Goal: Information Seeking & Learning: Learn about a topic

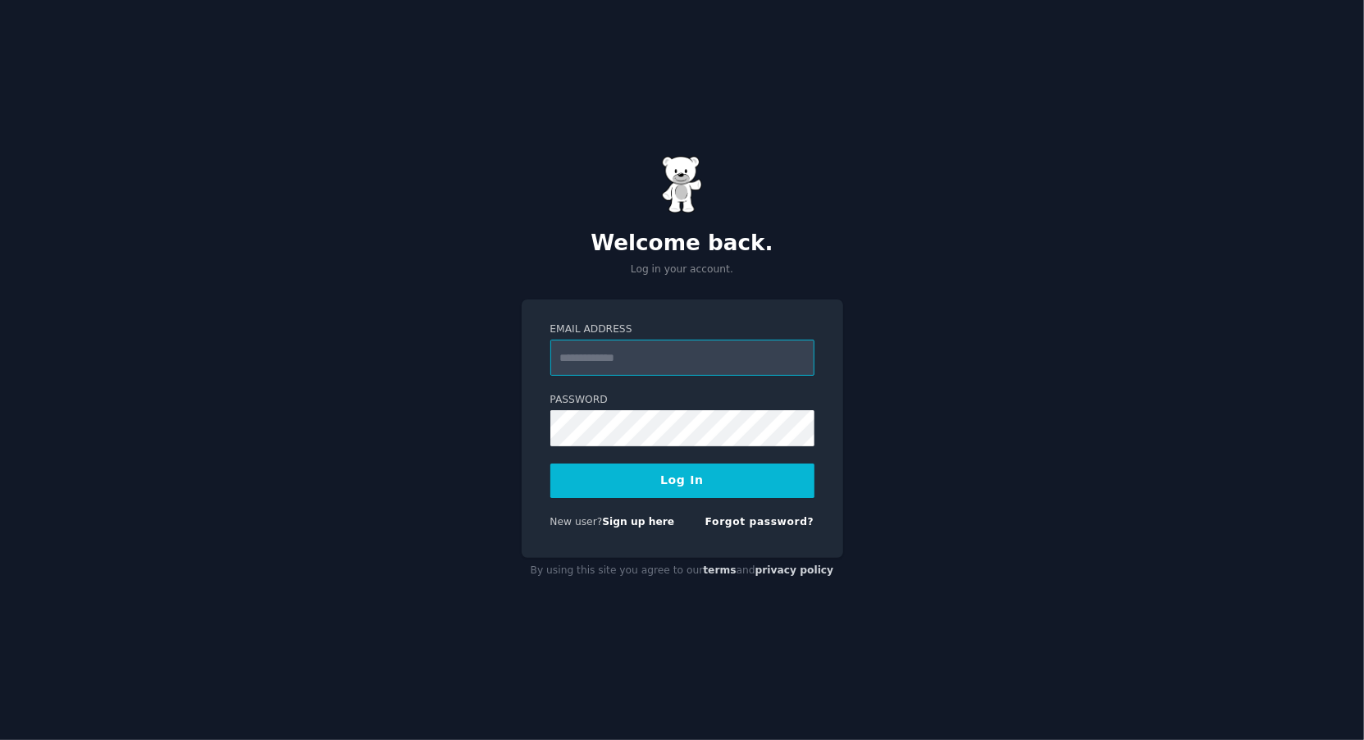
click at [0, 739] on com-1password-button at bounding box center [0, 740] width 0 height 0
type input "**********"
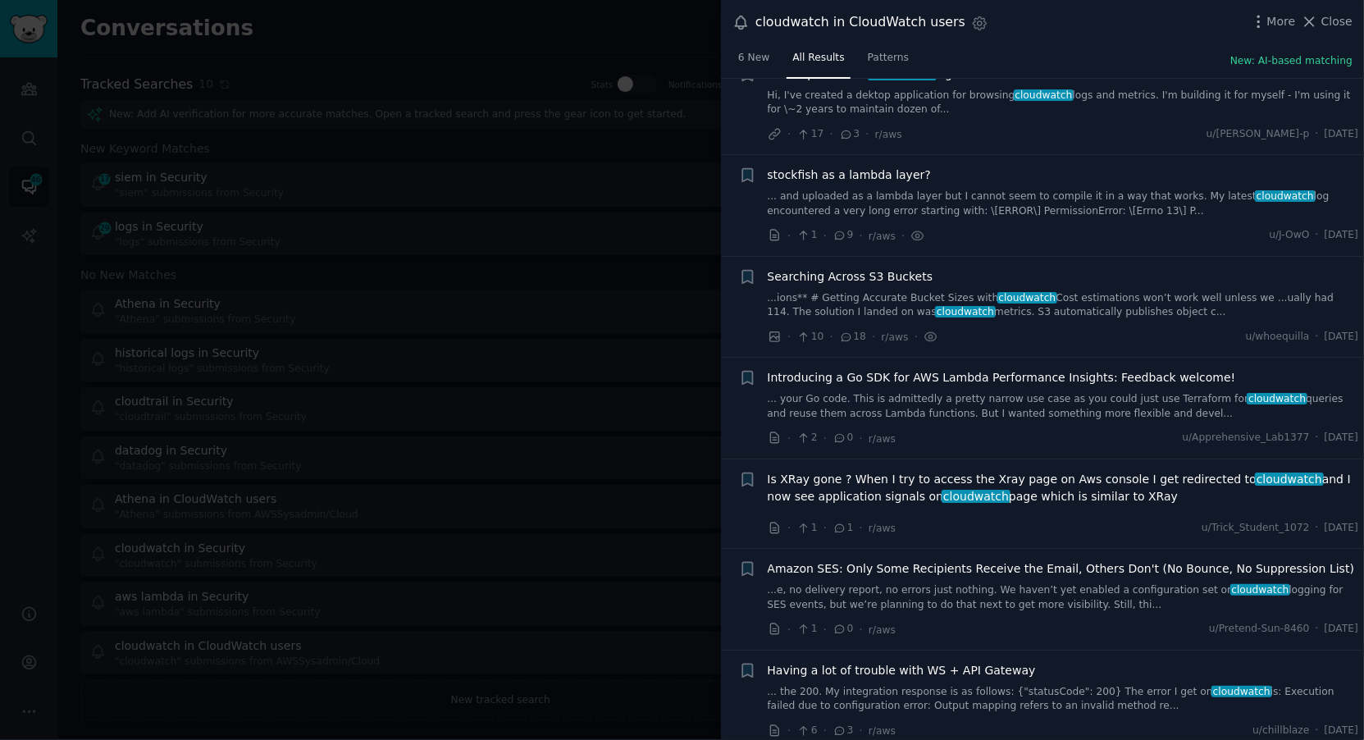
scroll to position [879, 0]
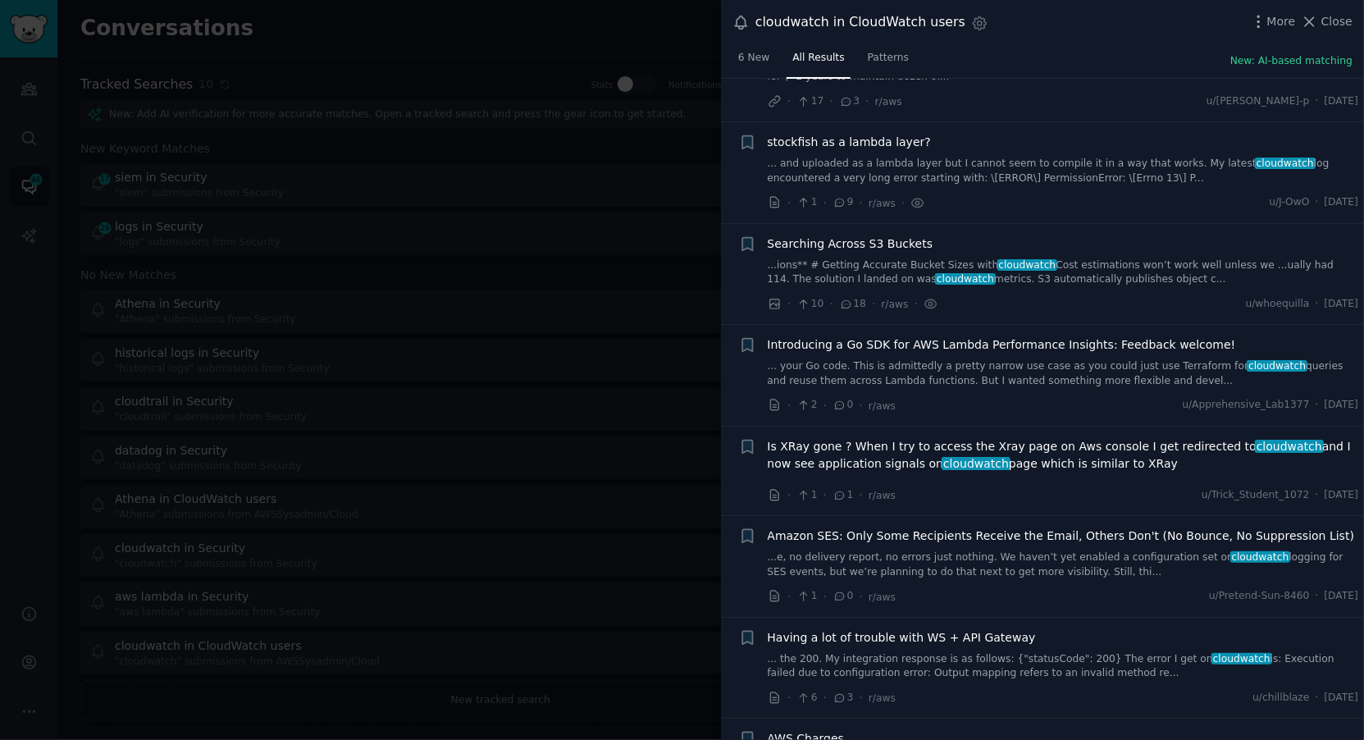
click at [615, 474] on div at bounding box center [682, 370] width 1364 height 740
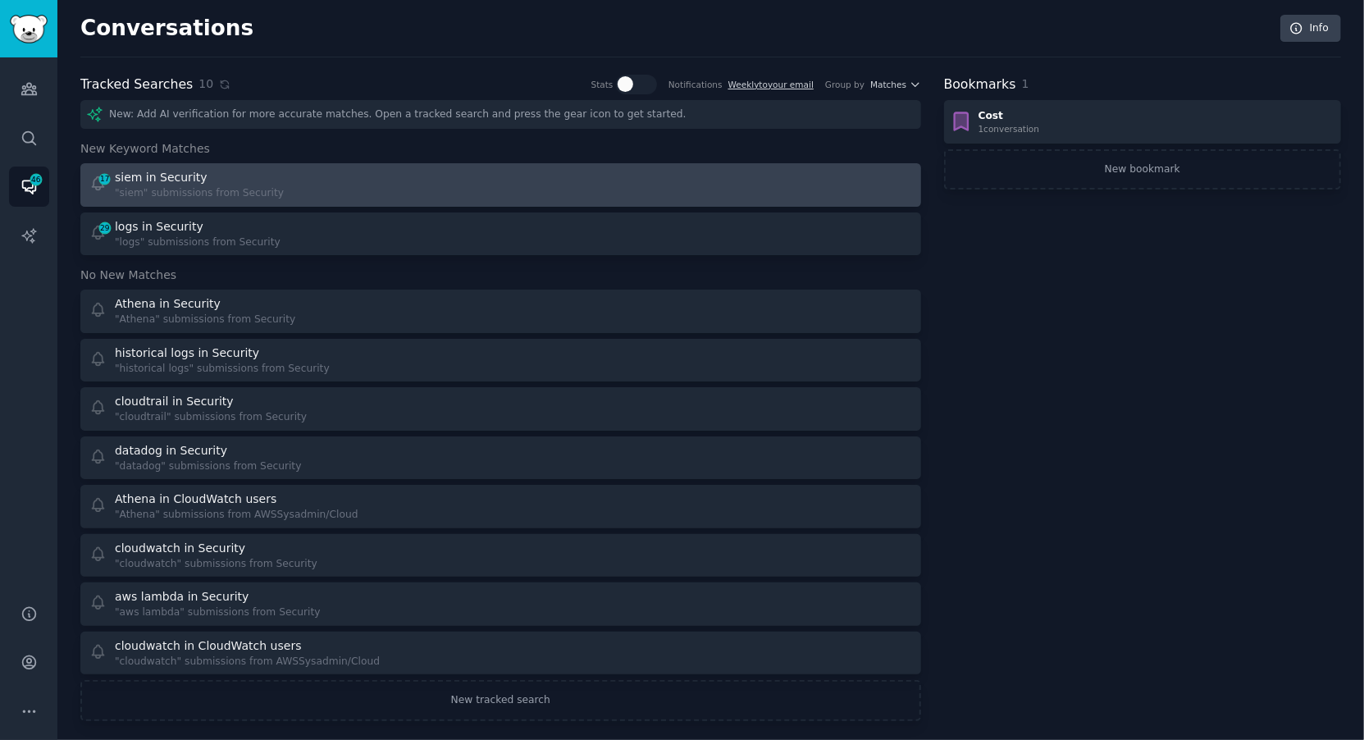
click at [382, 188] on div "17 siem in Security "siem" submissions from Security" at bounding box center [289, 185] width 400 height 32
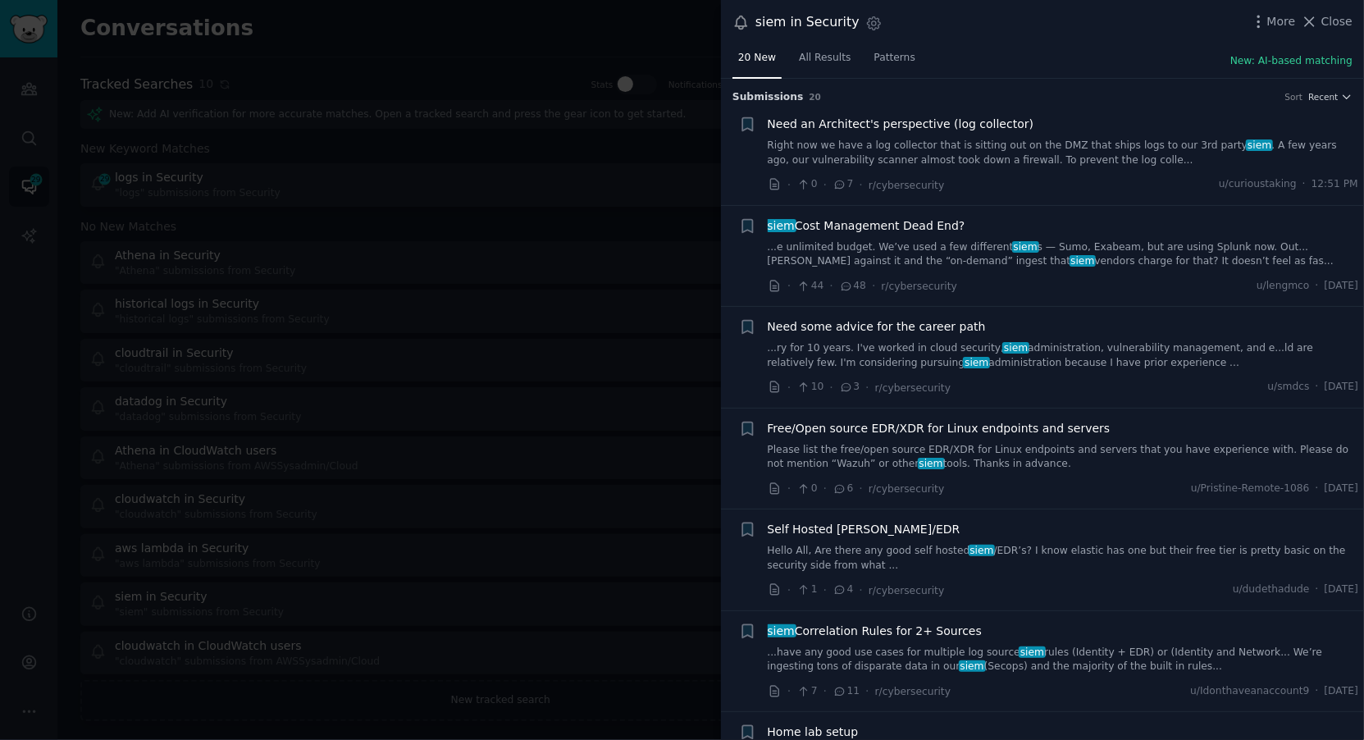
click at [1054, 159] on link "Right now we have a log collector that is sitting out on the DMZ that ships log…" at bounding box center [1063, 153] width 591 height 29
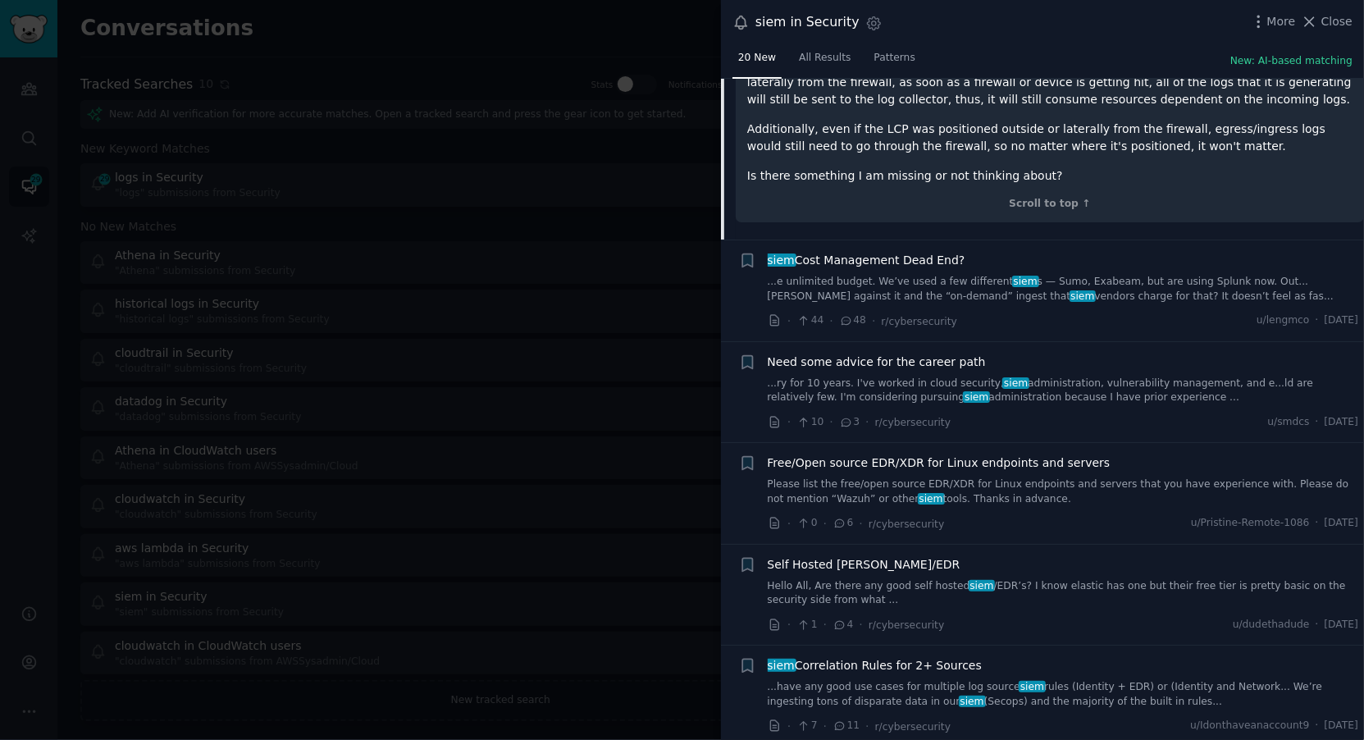
scroll to position [309, 0]
click at [1101, 283] on link "...e unlimited budget. We’ve used a few different siem s — Sumo, Exabeam, but a…" at bounding box center [1063, 291] width 591 height 29
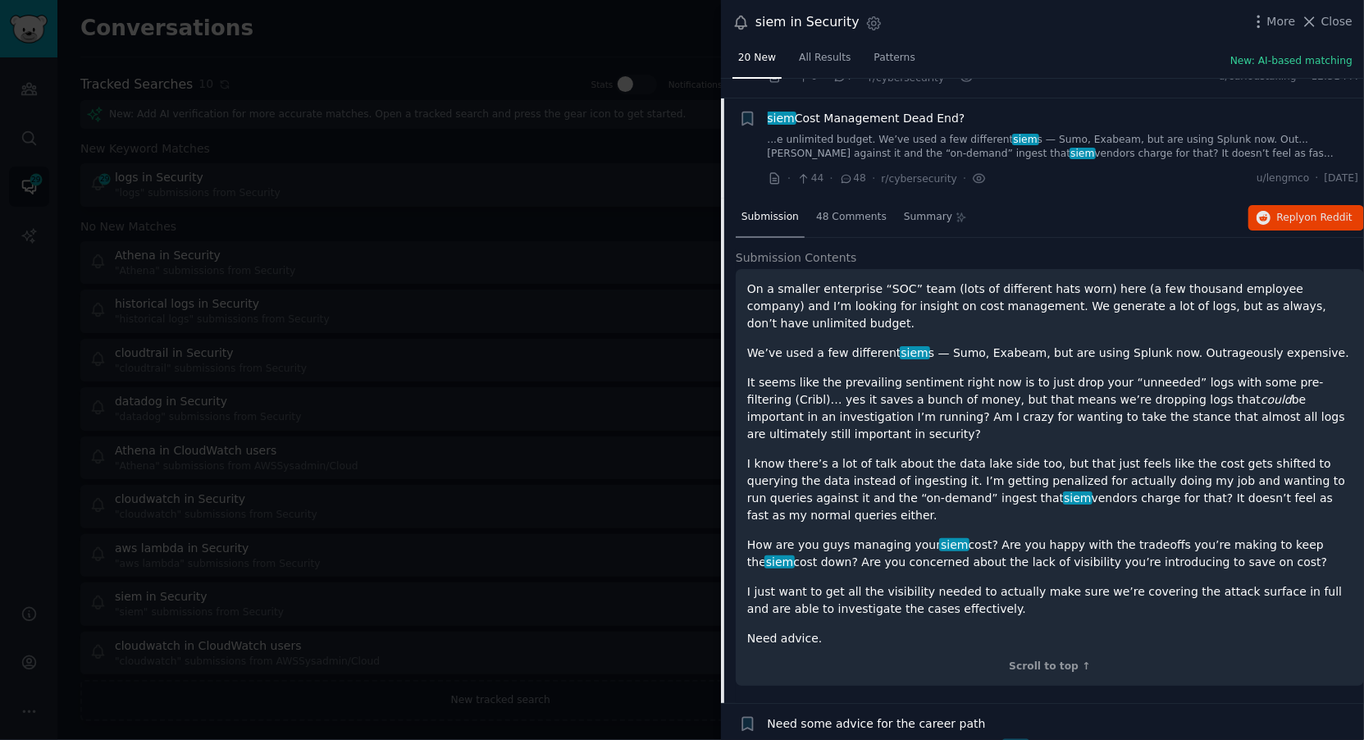
scroll to position [93, 0]
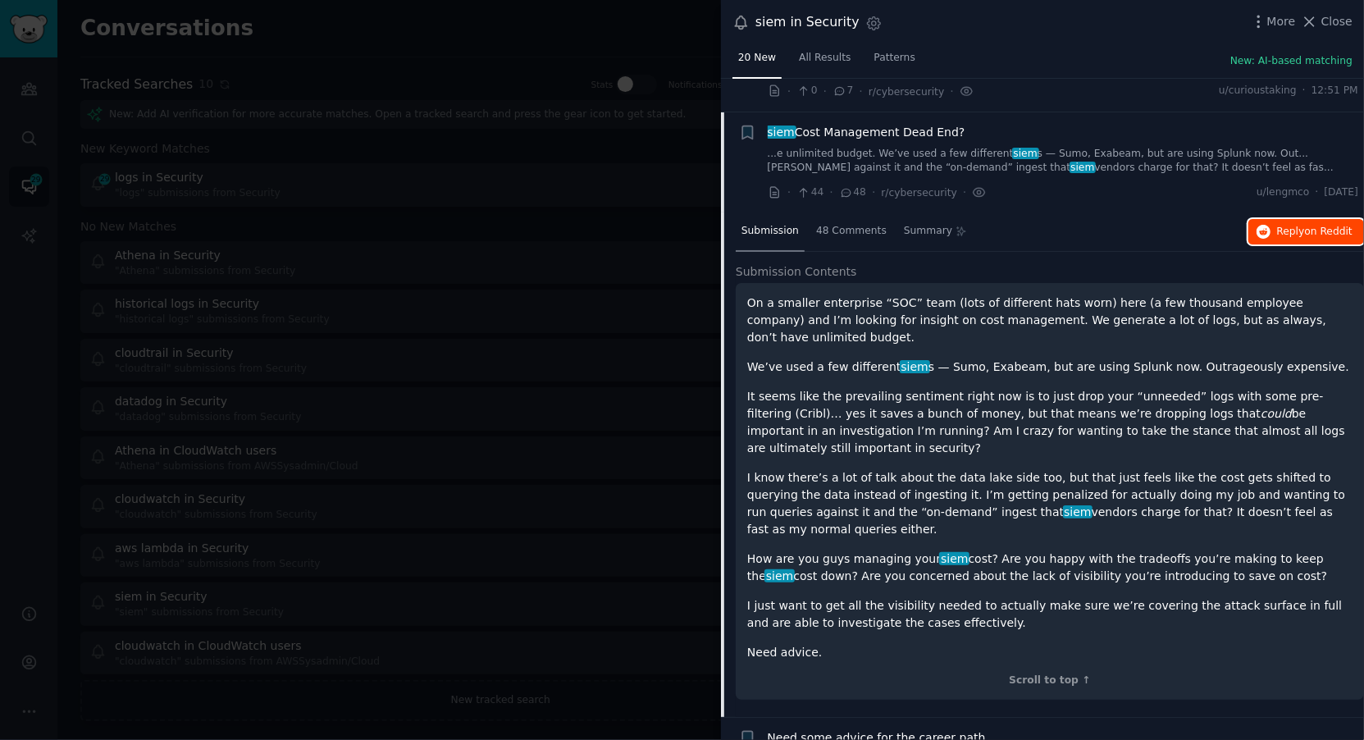
click at [1293, 239] on button "Reply on Reddit" at bounding box center [1306, 232] width 116 height 26
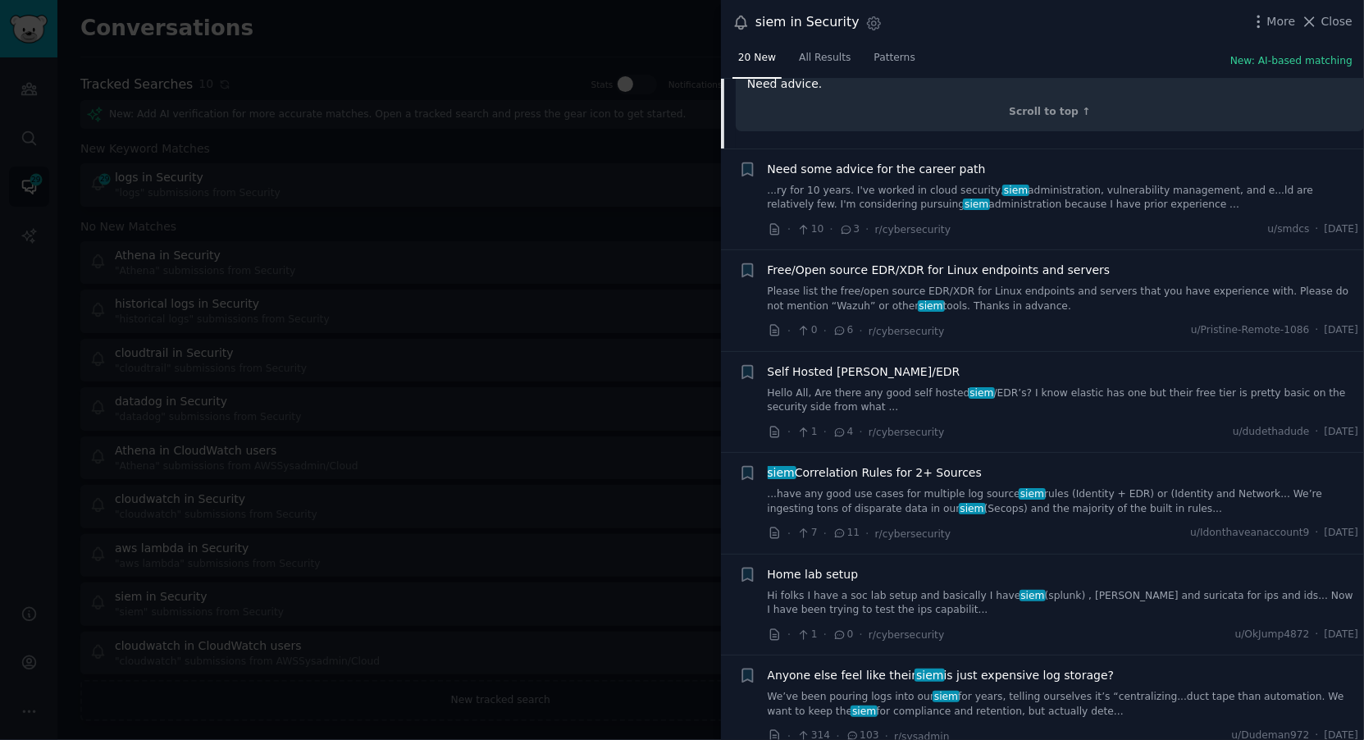
scroll to position [699, 0]
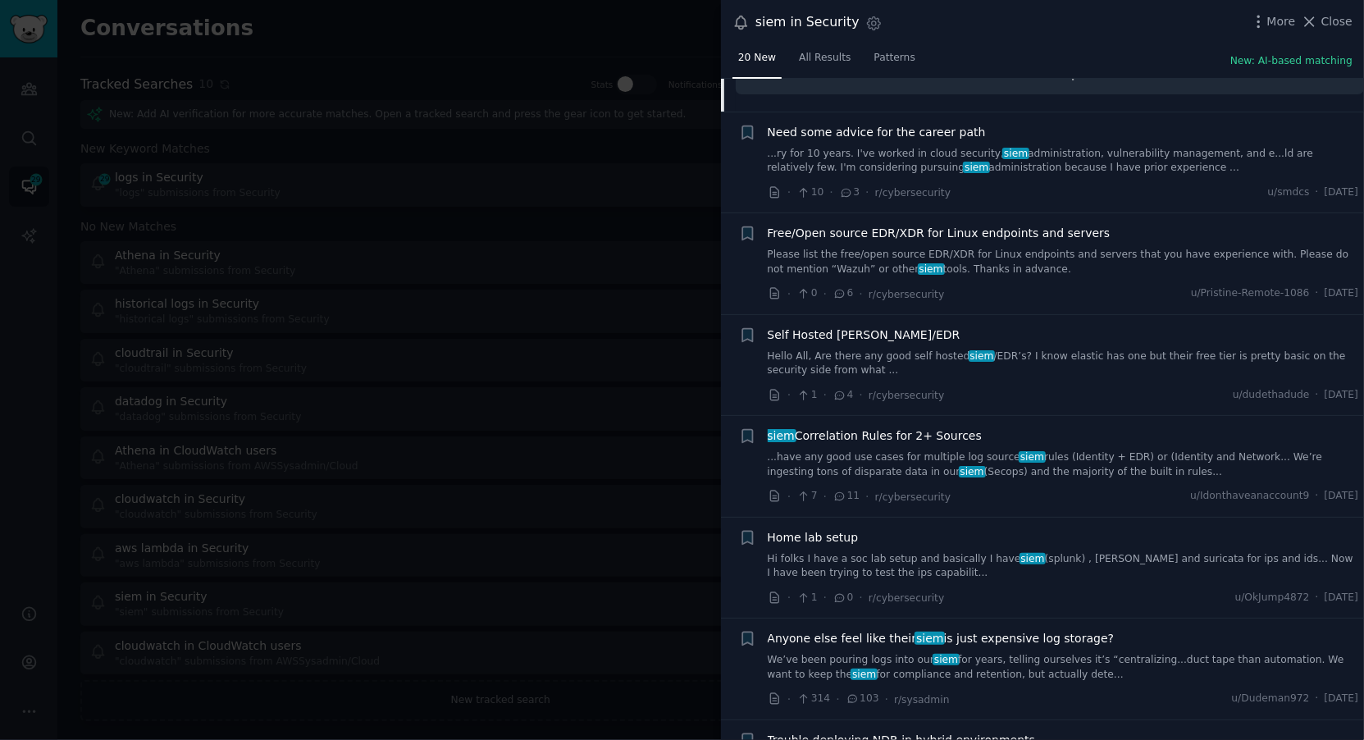
click at [882, 349] on link "Hello All, Are there any good self hosted siem /EDR’s? I know elastic has one b…" at bounding box center [1063, 363] width 591 height 29
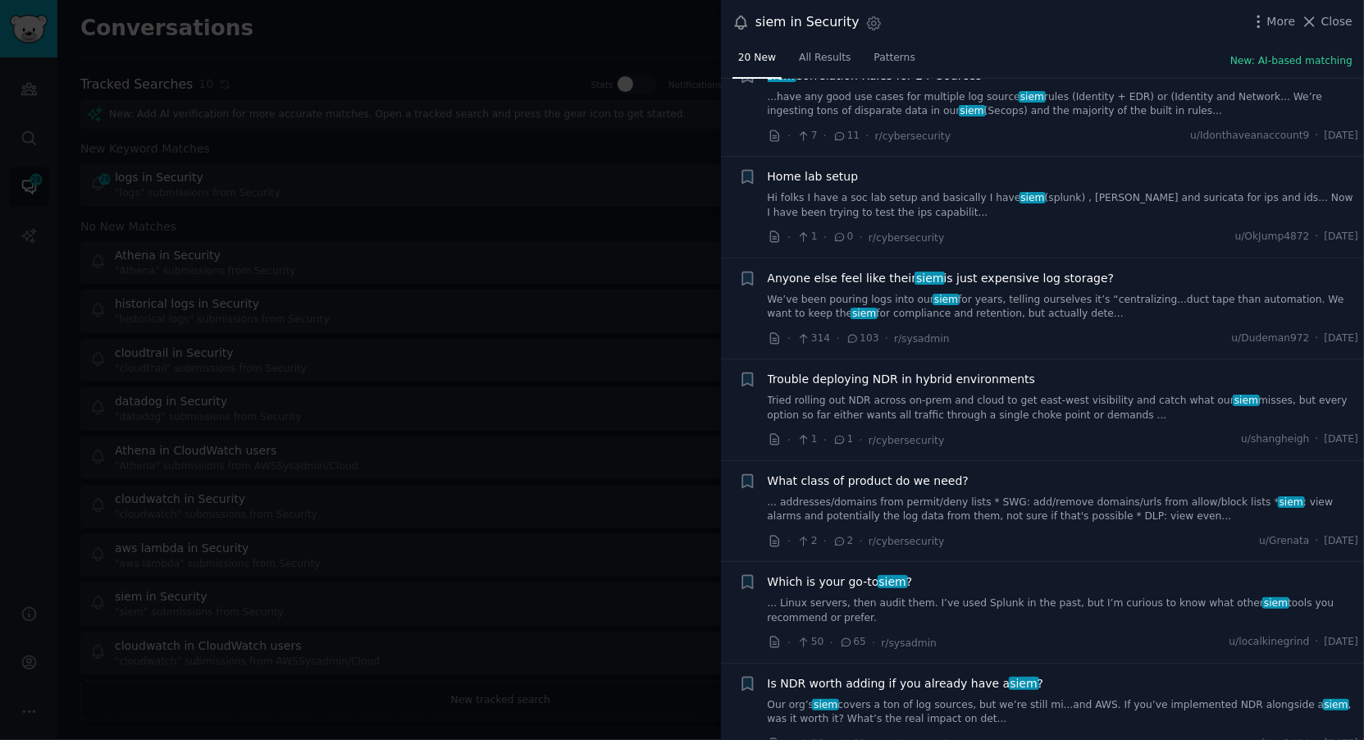
scroll to position [821, 0]
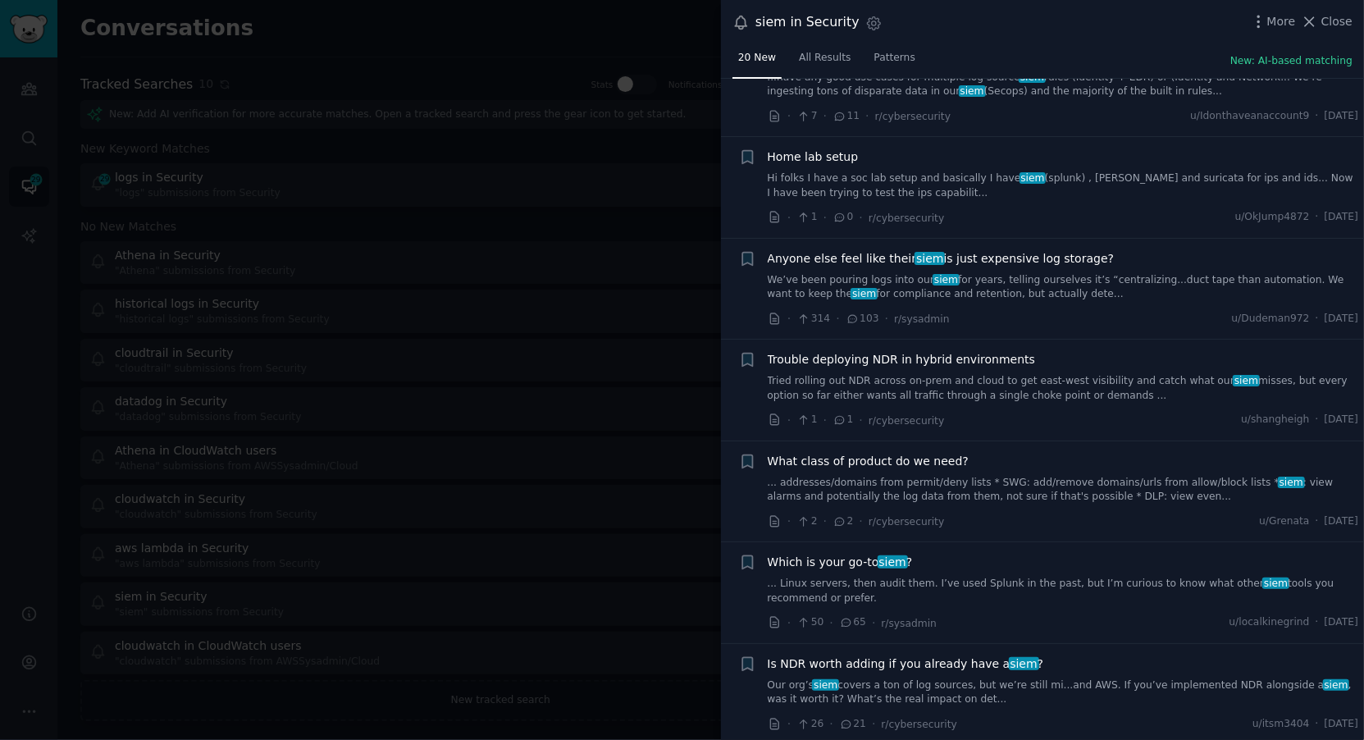
click at [1072, 277] on link "We’ve been pouring logs into our siem for years, telling ourselves it’s “centra…" at bounding box center [1063, 287] width 591 height 29
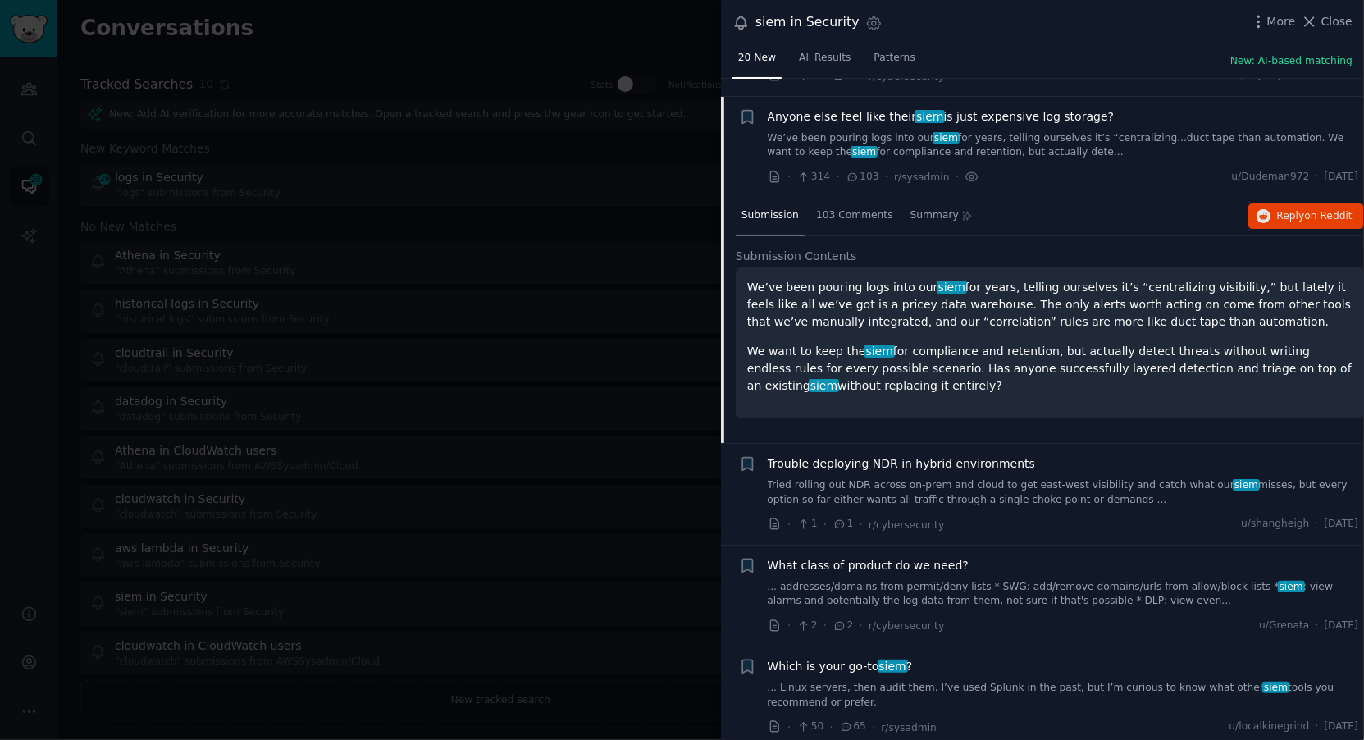
scroll to position [732, 0]
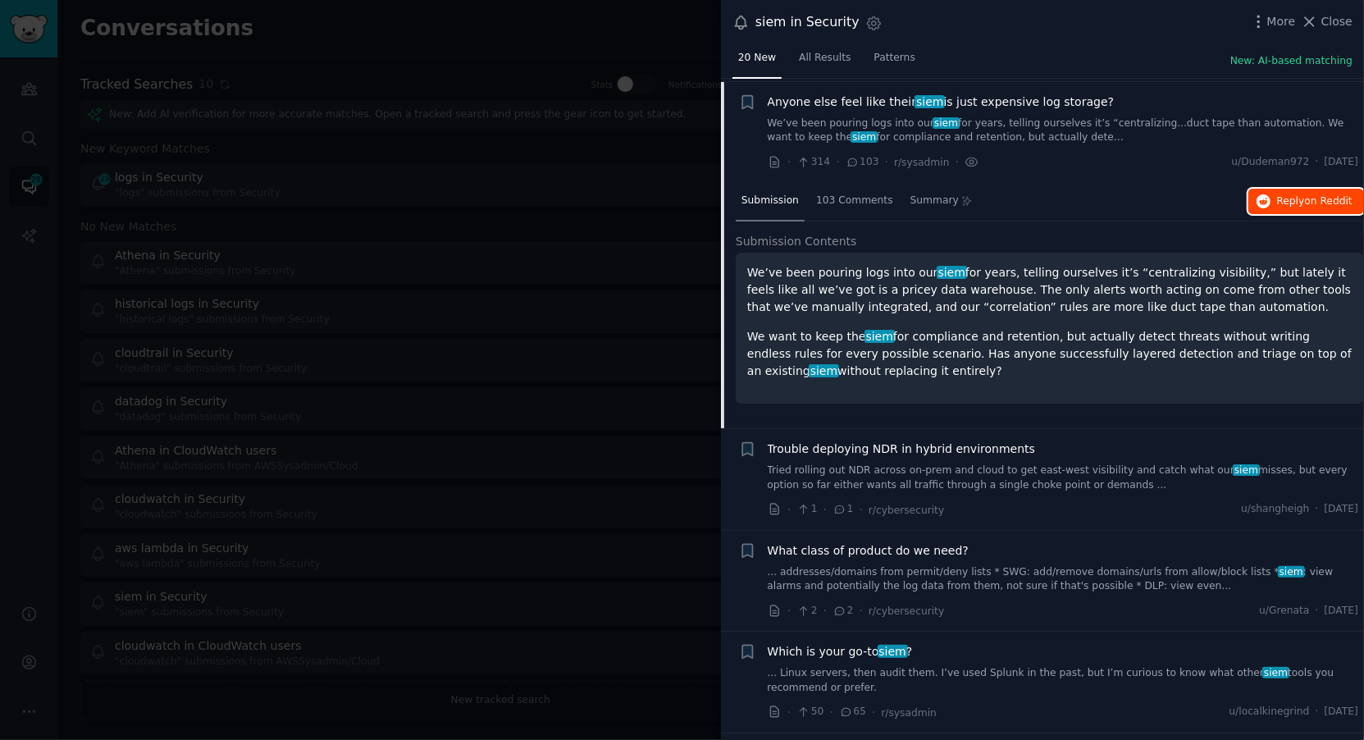
click at [1297, 198] on span "Reply on Reddit" at bounding box center [1314, 201] width 75 height 15
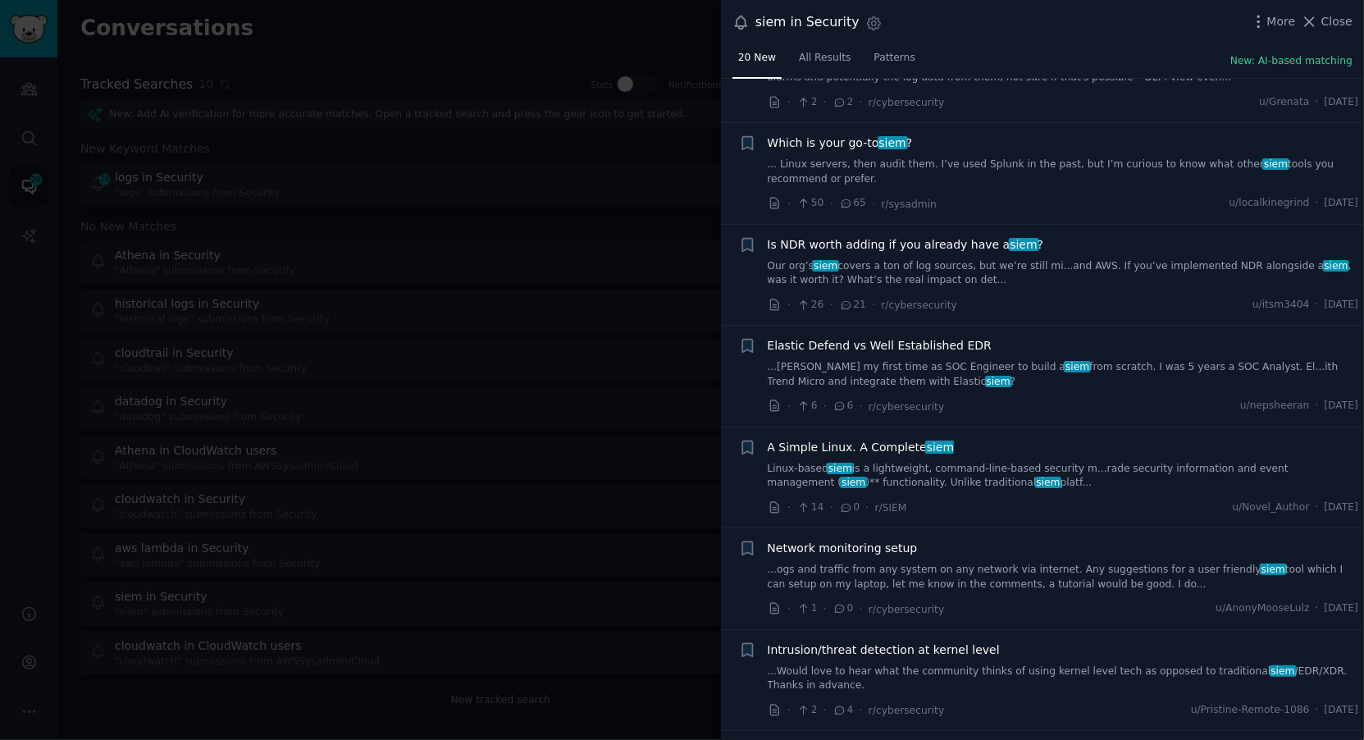
scroll to position [1273, 0]
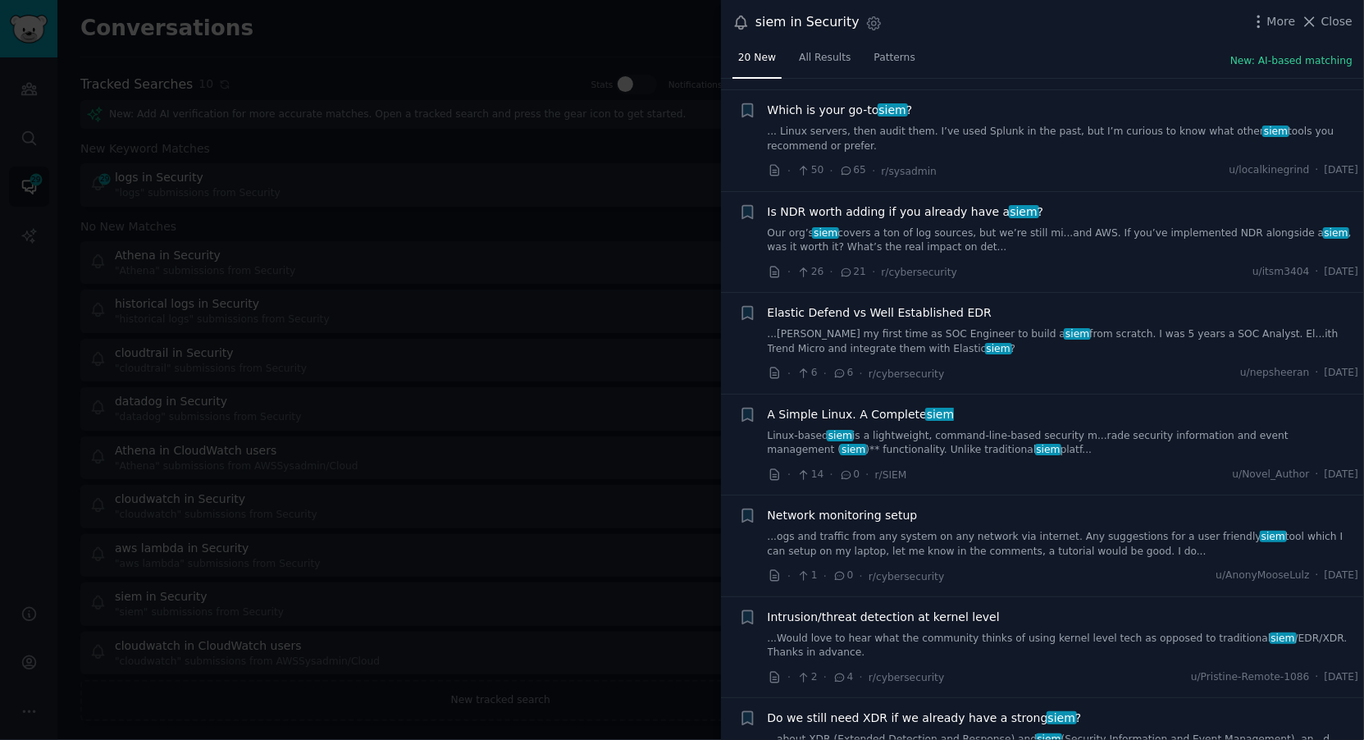
click at [1010, 125] on link "... Linux servers, then audit them. I’ve used Splunk in the past, but I’m curio…" at bounding box center [1063, 139] width 591 height 29
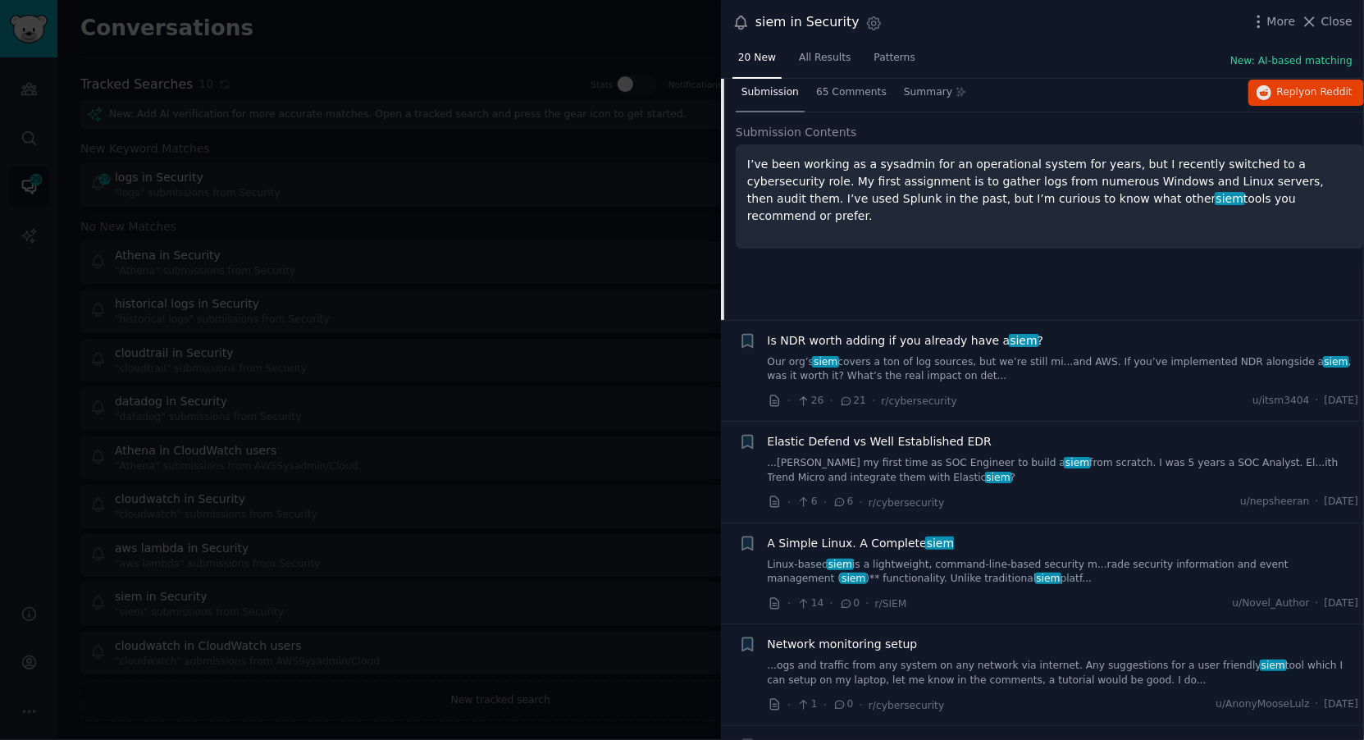
scroll to position [1128, 0]
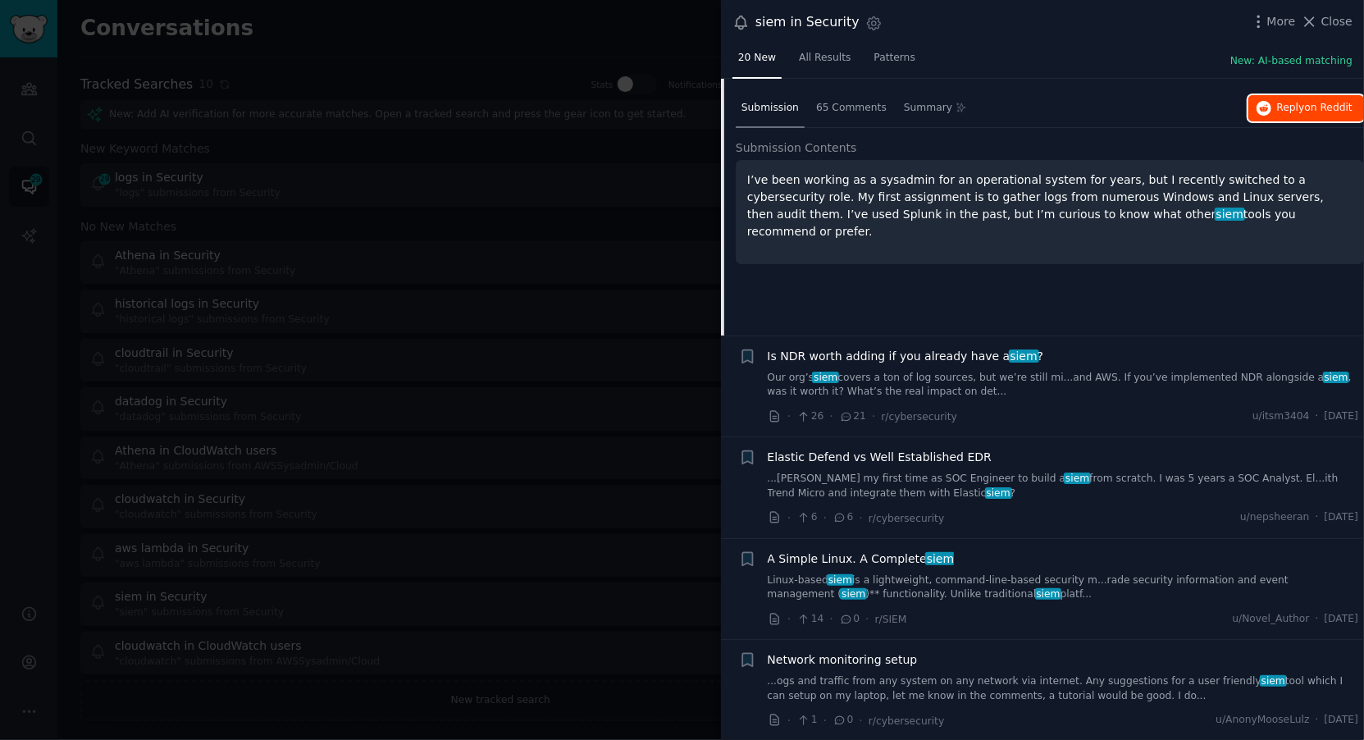
click at [1250, 98] on button "Reply on Reddit" at bounding box center [1306, 108] width 116 height 26
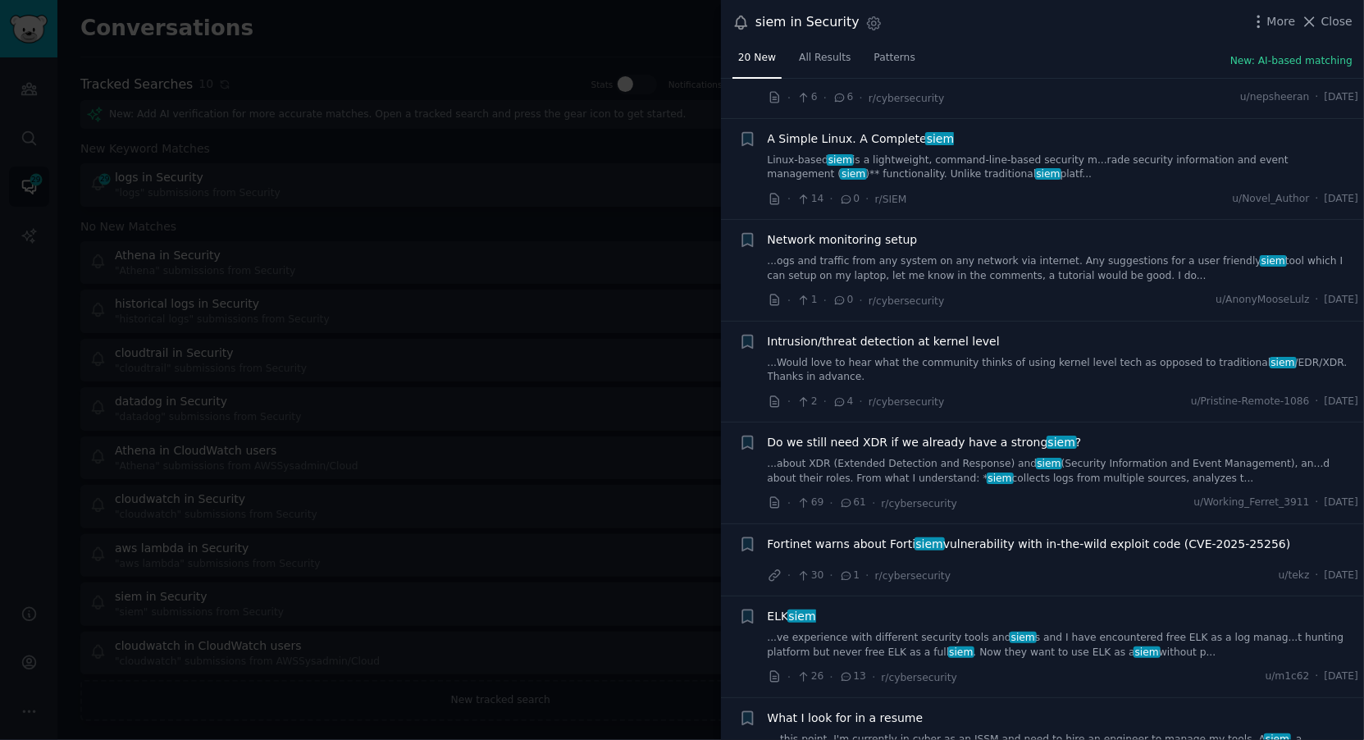
scroll to position [1598, 0]
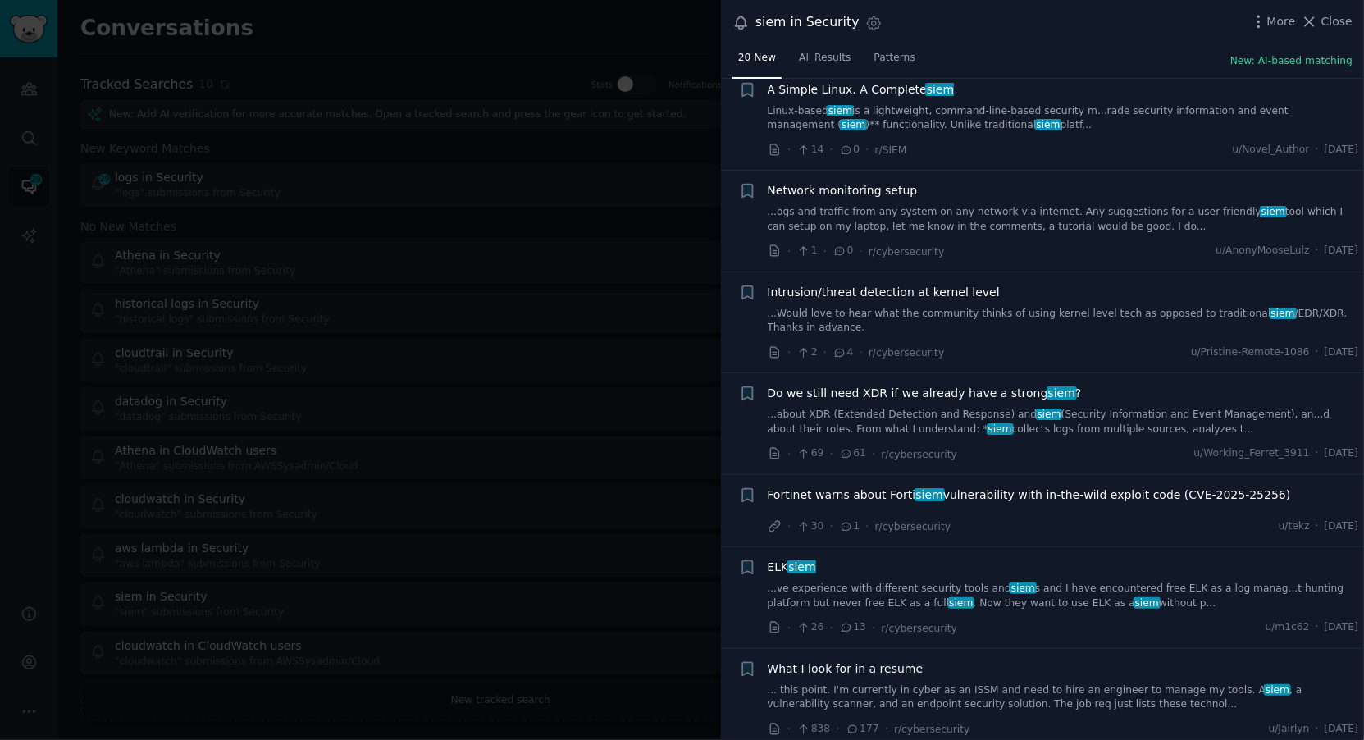
click at [1145, 583] on link "...ve experience with different security tools and siem s and I have encountere…" at bounding box center [1063, 595] width 591 height 29
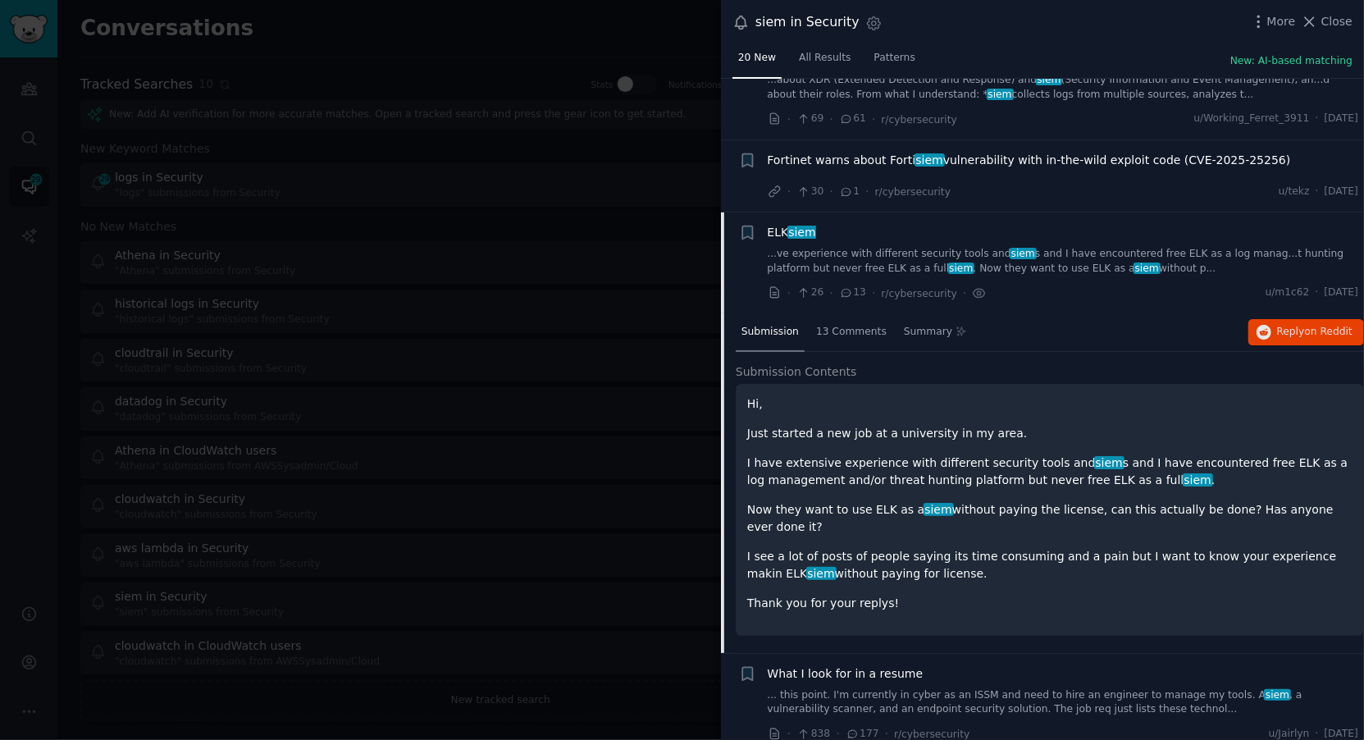
scroll to position [1690, 0]
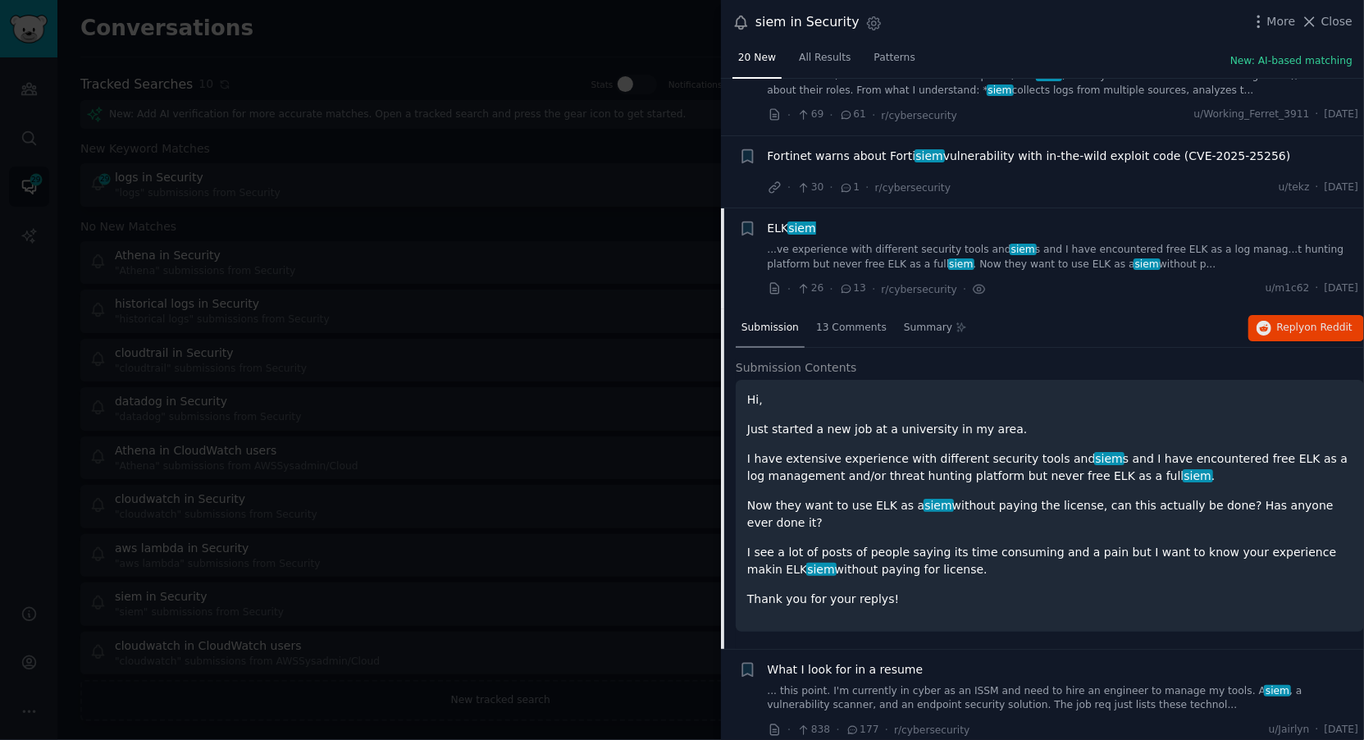
click at [524, 326] on div at bounding box center [682, 370] width 1364 height 740
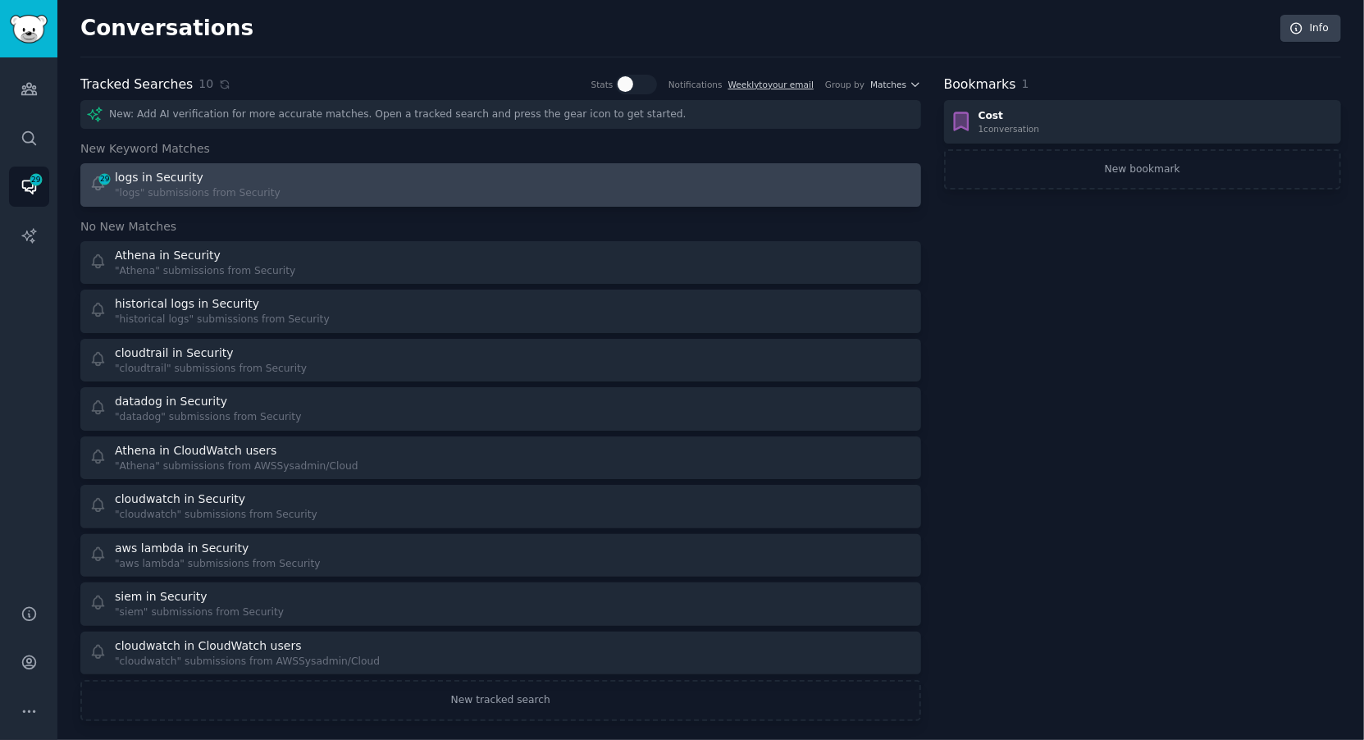
click at [318, 188] on div "29 logs in Security "logs" submissions from Security" at bounding box center [289, 185] width 400 height 32
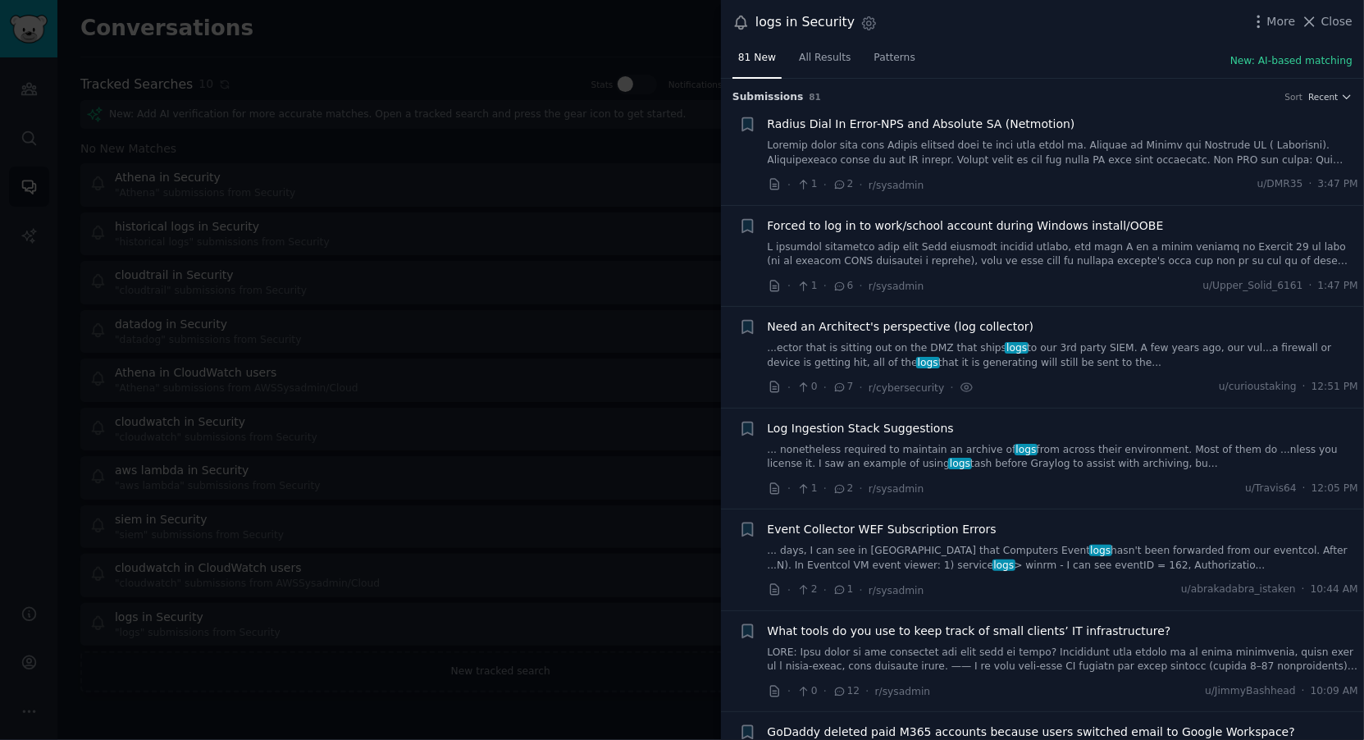
click at [412, 74] on div at bounding box center [682, 370] width 1364 height 740
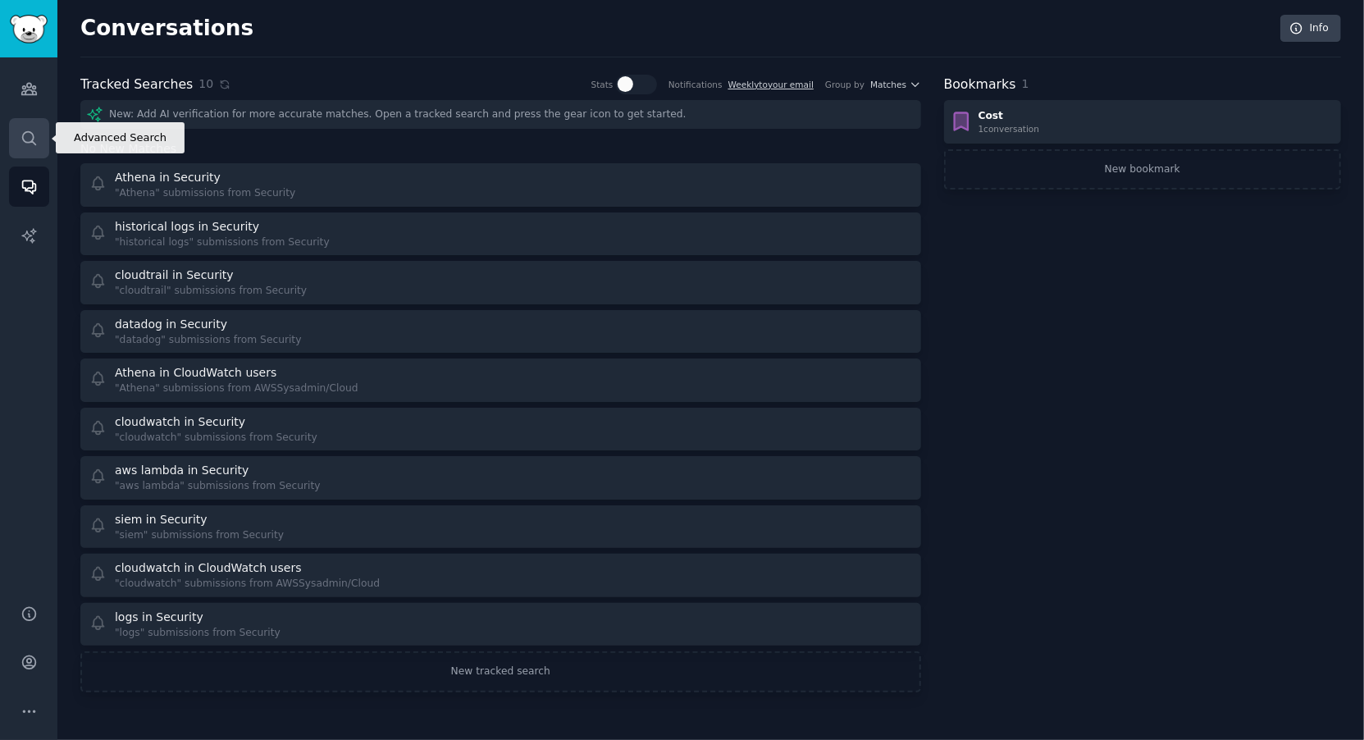
click at [23, 123] on link "Search" at bounding box center [29, 138] width 40 height 40
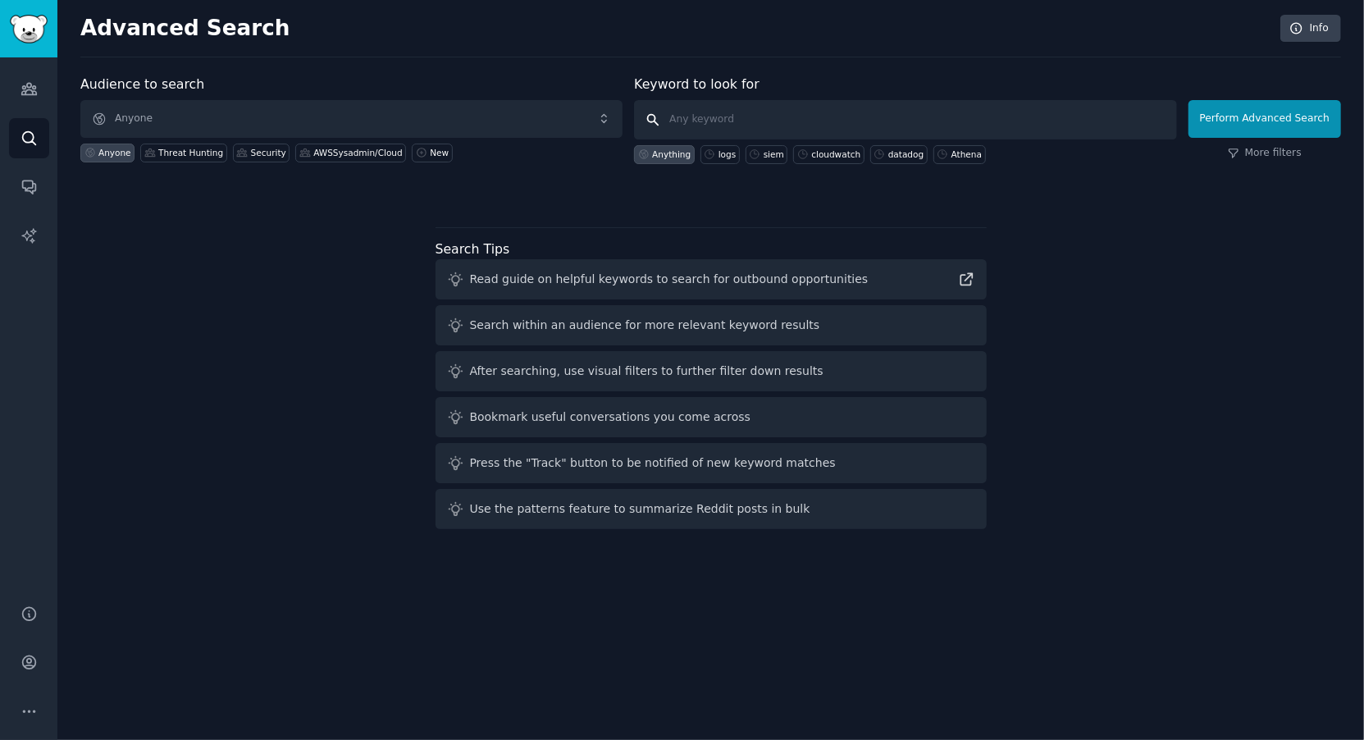
click at [696, 113] on input "text" at bounding box center [905, 119] width 542 height 39
type input "scanner.dev"
click button "Perform Advanced Search" at bounding box center [1264, 119] width 153 height 38
